Goal: Information Seeking & Learning: Learn about a topic

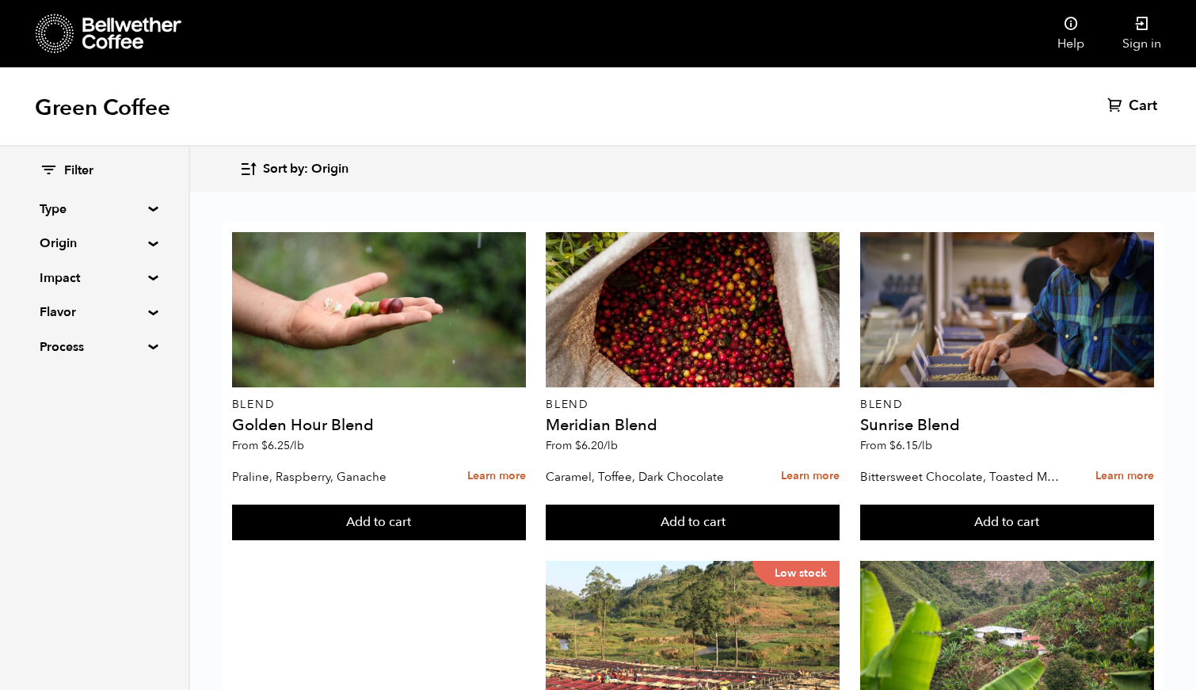
scroll to position [1252, 0]
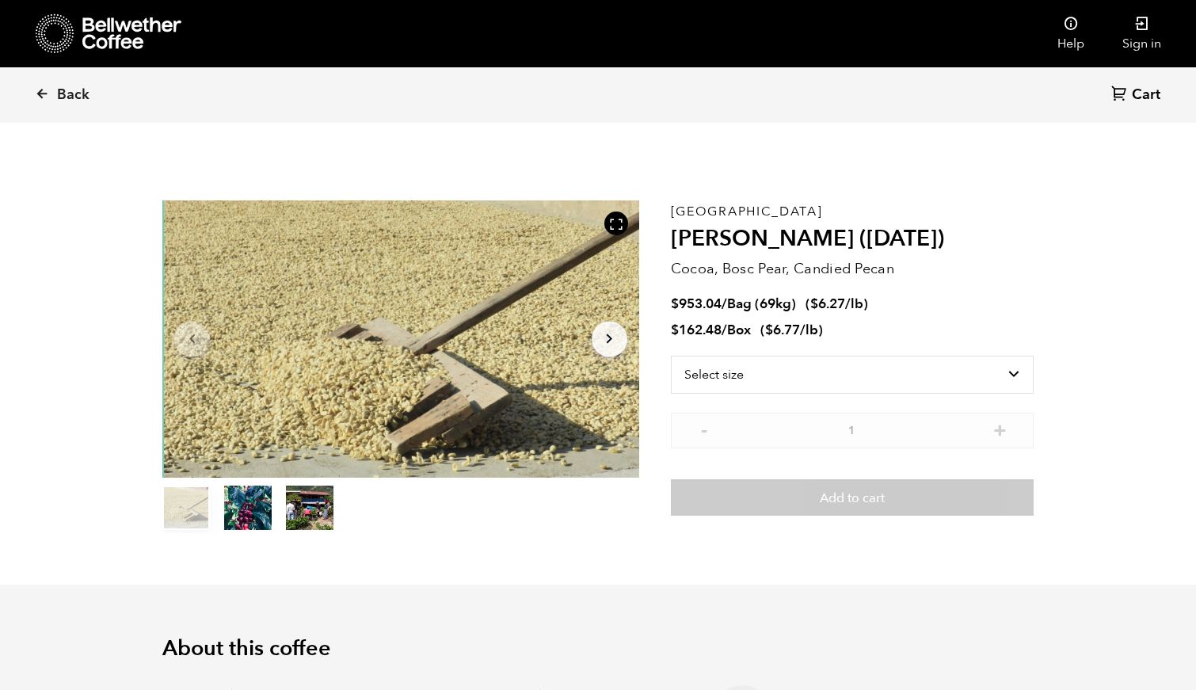
scroll to position [689, 843]
click at [40, 90] on icon at bounding box center [42, 93] width 14 height 14
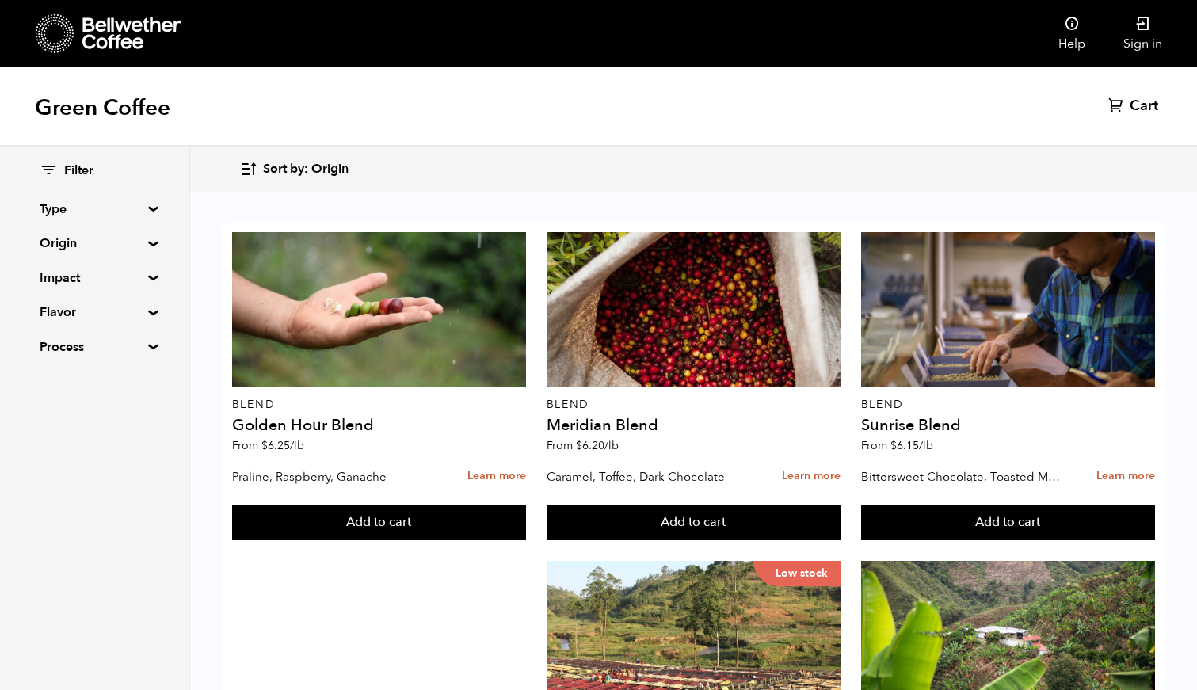
scroll to position [1229, 0]
